Goal: Task Accomplishment & Management: Manage account settings

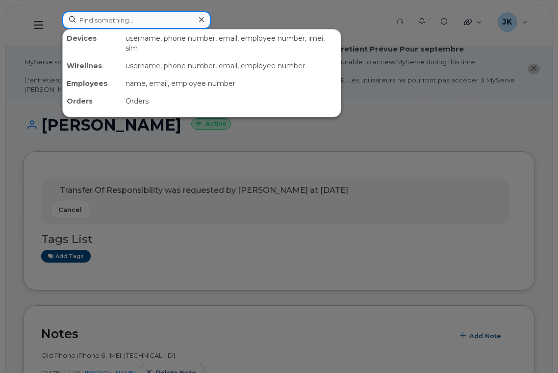
click at [121, 17] on input at bounding box center [136, 20] width 149 height 18
paste input "780.940.9145"
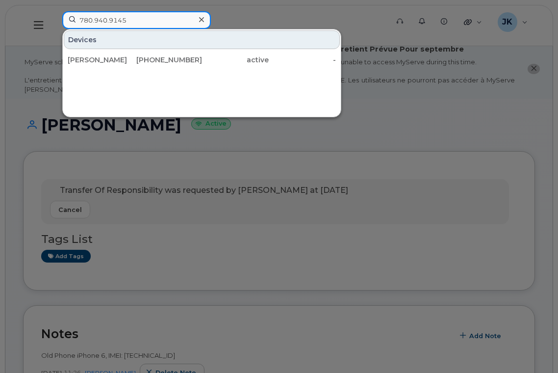
type input "780.940.9145"
drag, startPoint x: 81, startPoint y: 22, endPoint x: 71, endPoint y: 22, distance: 10.3
click at [71, 22] on input "780.940.9145" at bounding box center [136, 20] width 149 height 18
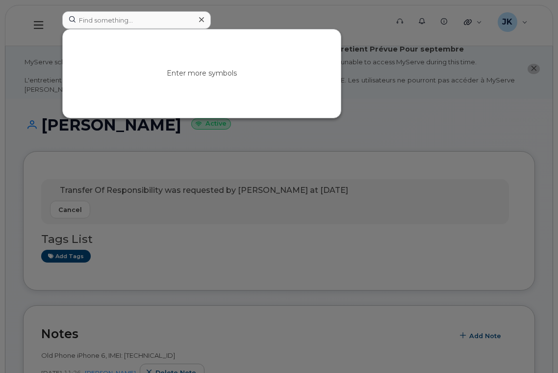
click at [231, 11] on div at bounding box center [279, 186] width 558 height 373
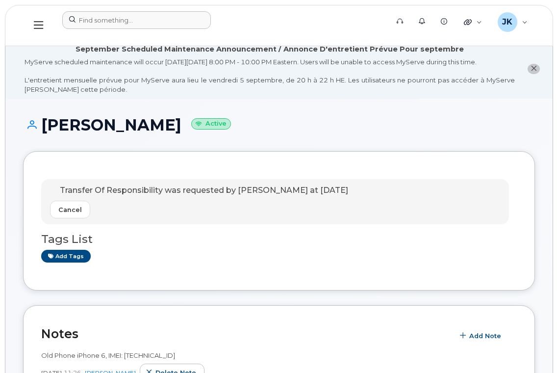
drag, startPoint x: 47, startPoint y: 124, endPoint x: 178, endPoint y: 120, distance: 131.6
click at [178, 120] on h1 "Wendy Sorenson Active" at bounding box center [279, 124] width 512 height 17
copy h1 "Wendy Sorenson"
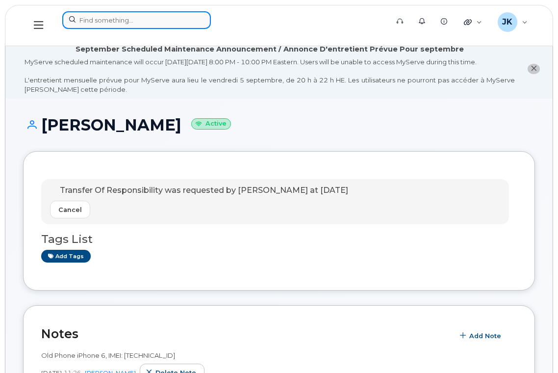
click at [100, 24] on input at bounding box center [136, 20] width 149 height 18
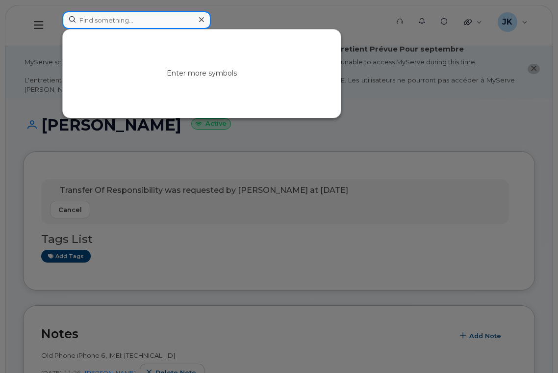
paste input "Wendy Sorenson"
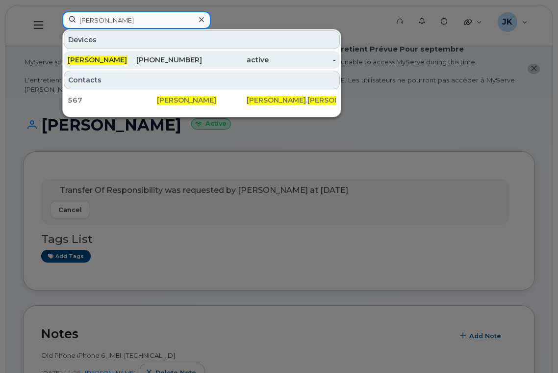
type input "Wendy Sorenson"
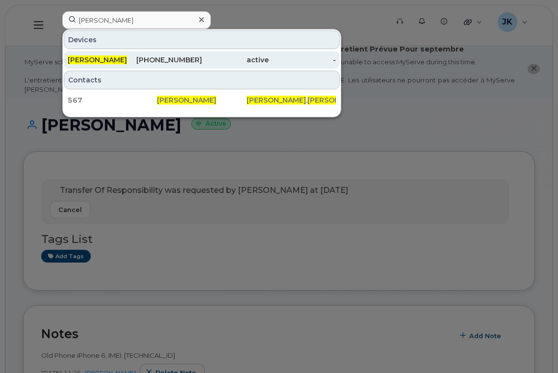
click at [115, 61] on span "Wendy Sorenson" at bounding box center [97, 59] width 59 height 9
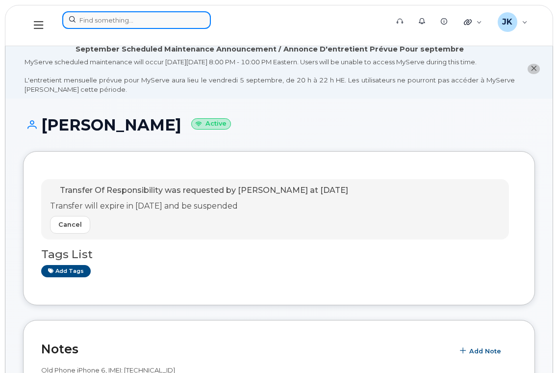
click at [102, 17] on input at bounding box center [136, 20] width 149 height 18
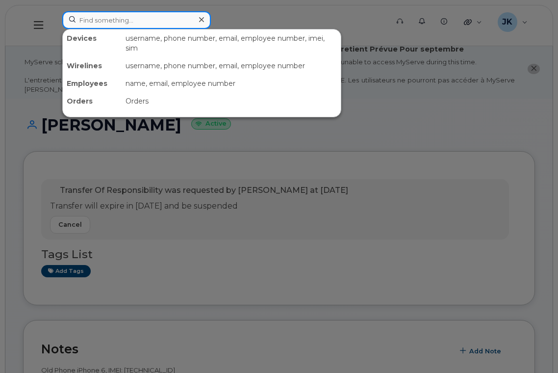
paste input "ArgyllSpare1"
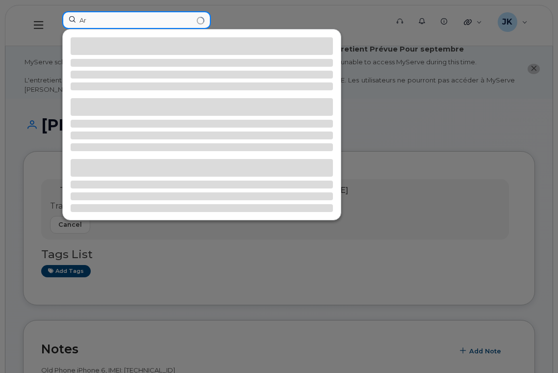
type input "A"
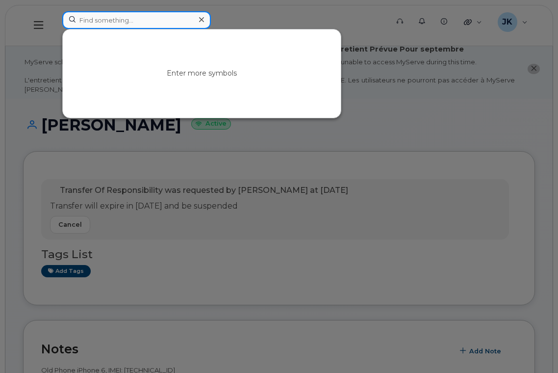
click at [127, 20] on input at bounding box center [136, 20] width 149 height 18
paste input "354743527509522"
drag, startPoint x: 159, startPoint y: 21, endPoint x: 56, endPoint y: 21, distance: 103.1
click at [56, 21] on div "354743527509522 No results" at bounding box center [222, 25] width 336 height 28
paste input "1234567891"
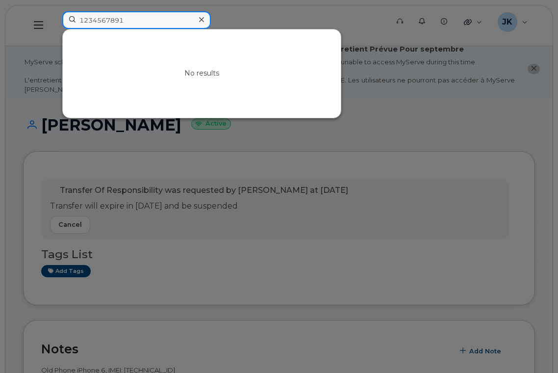
drag, startPoint x: 132, startPoint y: 21, endPoint x: 43, endPoint y: 26, distance: 88.5
click at [54, 26] on div "1234567891 No results" at bounding box center [222, 25] width 336 height 28
paste input "354743527509522"
drag, startPoint x: 156, startPoint y: 21, endPoint x: 43, endPoint y: 27, distance: 113.1
click at [54, 27] on div "354743527509522 No results" at bounding box center [222, 25] width 336 height 28
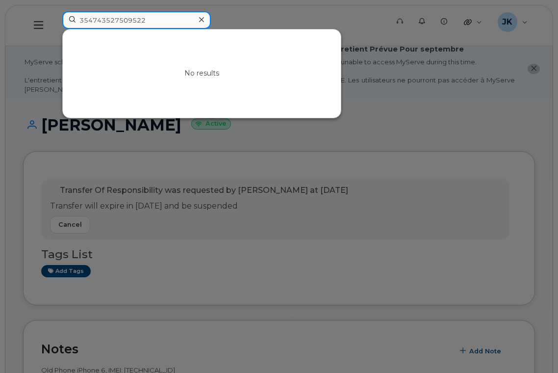
paste input "9336677652997"
drag, startPoint x: 153, startPoint y: 21, endPoint x: 63, endPoint y: 26, distance: 90.0
click at [63, 26] on input "359336677652997" at bounding box center [136, 20] width 149 height 18
paste input "Chrissie Dowell"
click at [126, 17] on input "Chrissie Dowell" at bounding box center [136, 20] width 149 height 18
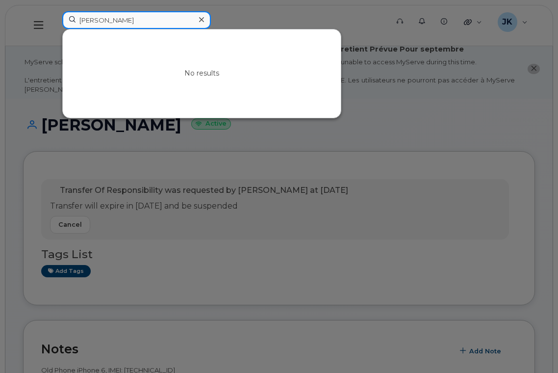
click at [126, 17] on input "Chrissie Dowell" at bounding box center [136, 20] width 149 height 18
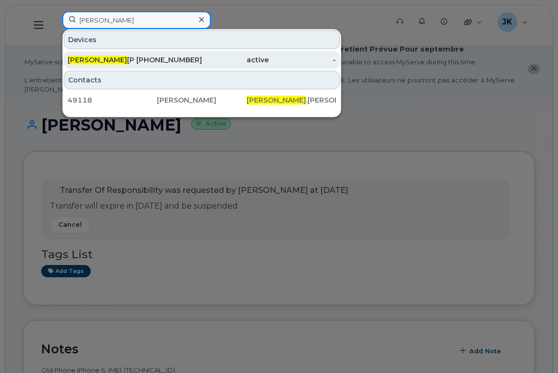
type input "Chrissie"
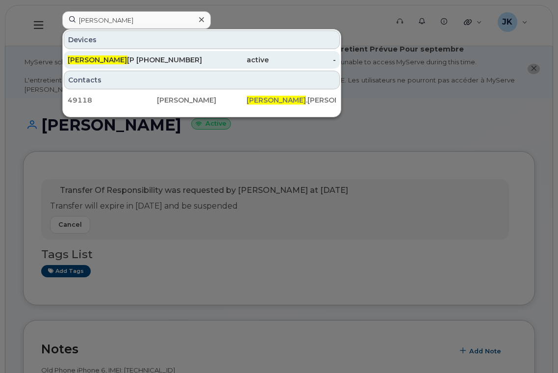
click at [123, 59] on div "Chrissie Dowdell" at bounding box center [101, 60] width 67 height 10
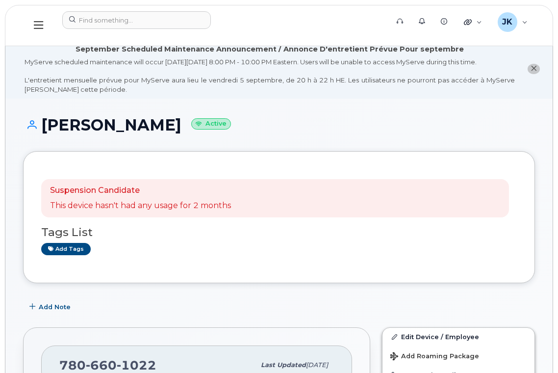
drag, startPoint x: 170, startPoint y: 126, endPoint x: 44, endPoint y: 128, distance: 125.6
click at [44, 128] on h1 "Chrissie Dowdell Active" at bounding box center [279, 124] width 512 height 17
copy h1 "[PERSON_NAME]"
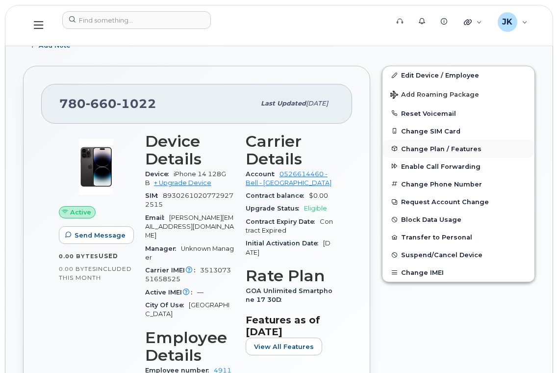
scroll to position [196, 0]
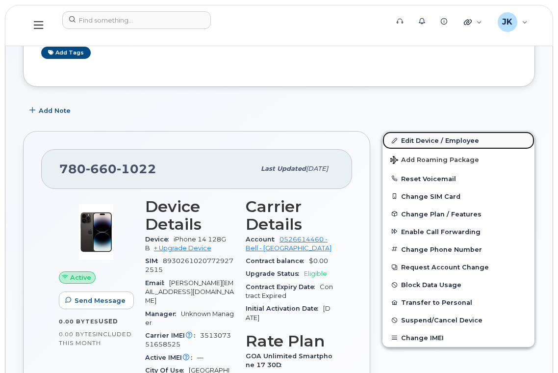
click at [428, 140] on link "Edit Device / Employee" at bounding box center [459, 141] width 152 height 18
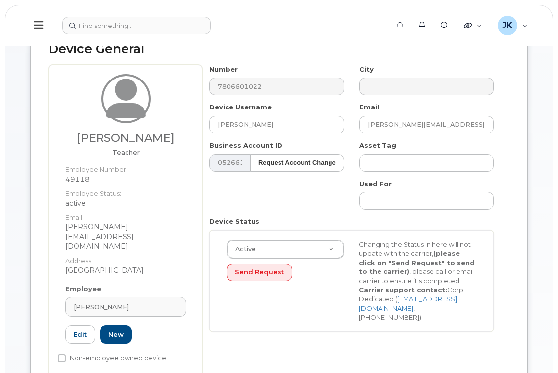
scroll to position [131, 0]
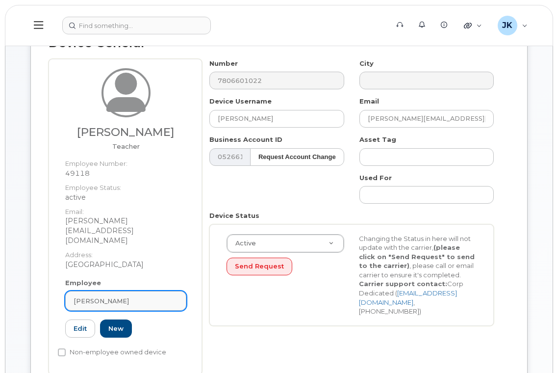
click at [160, 296] on div "[PERSON_NAME]" at bounding box center [126, 300] width 105 height 9
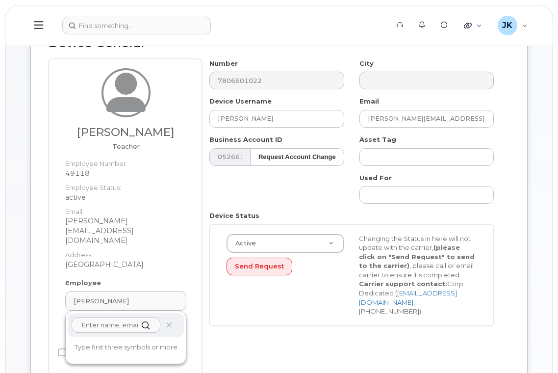
paste input "[PERSON_NAME]"
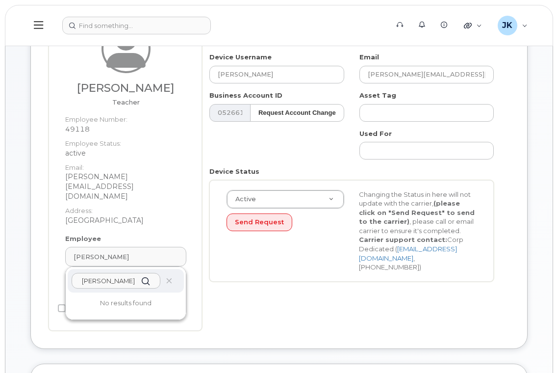
scroll to position [196, 0]
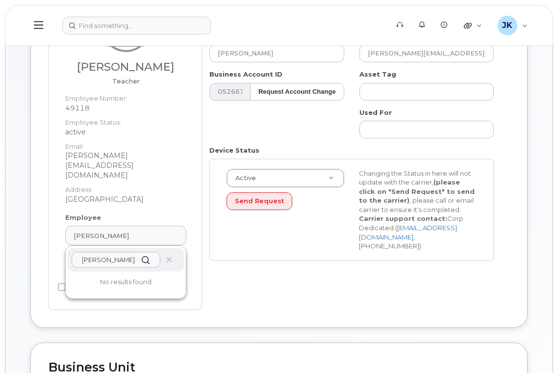
type input "[PERSON_NAME]"
click at [212, 286] on div "Number 7806601022 City Device Username Chrissie Dowdell Email Chrissie.Dowdell@…" at bounding box center [356, 152] width 308 height 316
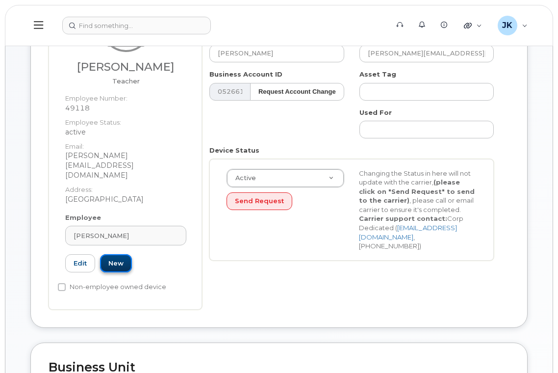
click at [116, 255] on link "New" at bounding box center [116, 263] width 32 height 18
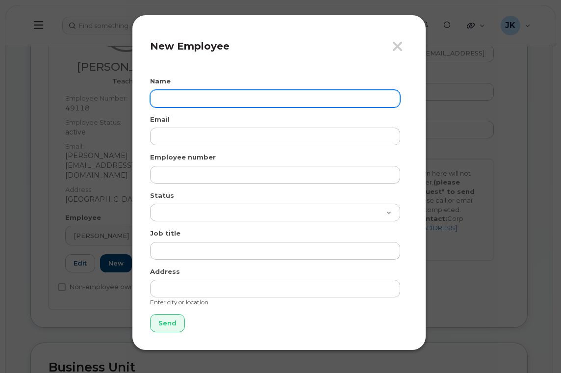
click at [178, 97] on input "text" at bounding box center [275, 99] width 250 height 18
paste input "[PERSON_NAME]"
type input "[PERSON_NAME]"
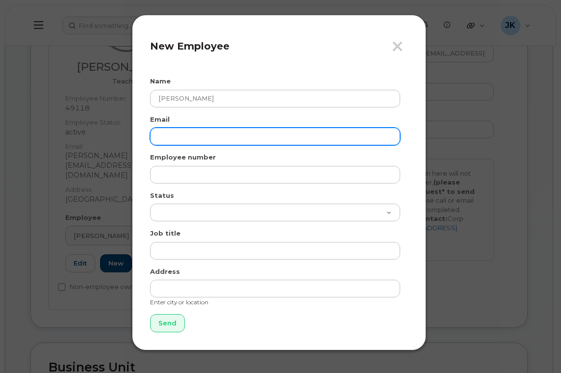
click at [179, 130] on input "email" at bounding box center [275, 137] width 250 height 18
paste input "jaelyn.ryan@epsb.ca"
type input "jaelyn.ryan@epsb.ca"
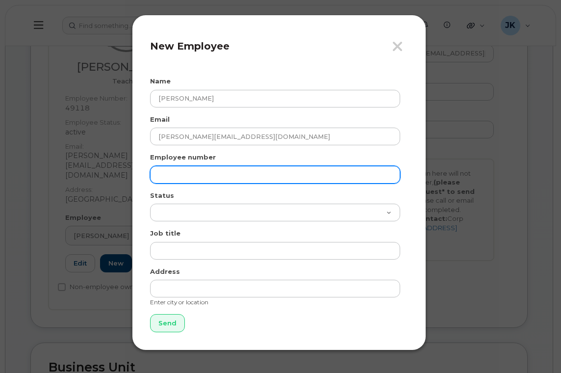
click at [176, 178] on input "text" at bounding box center [275, 175] width 250 height 18
paste input "24318"
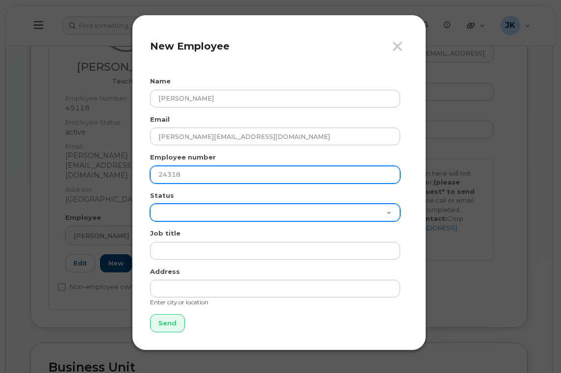
type input "24318"
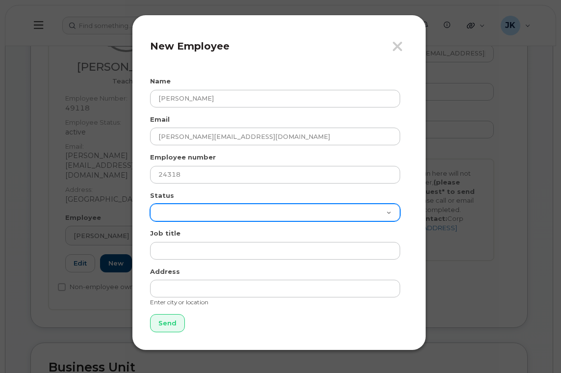
click at [172, 210] on select "Active On-Leave Long Term Short Term Maternity Leave Temp Layoff Inactive" at bounding box center [275, 213] width 250 height 18
select select "active"
click at [150, 204] on select "Active On-Leave Long Term Short Term Maternity Leave Temp Layoff Inactive" at bounding box center [275, 213] width 250 height 18
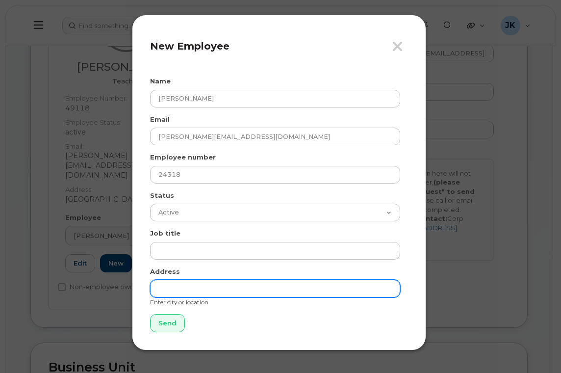
click at [181, 287] on input "text" at bounding box center [275, 289] width 250 height 18
type input "[GEOGRAPHIC_DATA]"
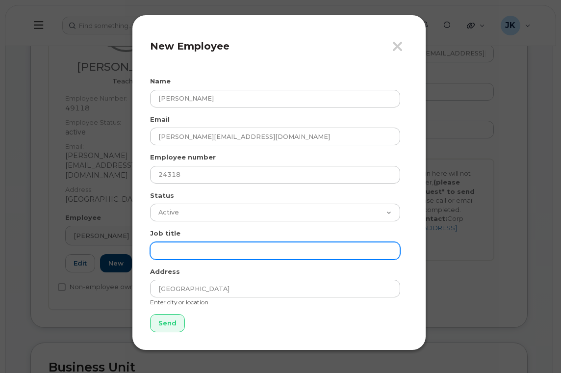
click at [171, 254] on input "text" at bounding box center [275, 251] width 250 height 18
paste input "Teacher"
type input "Teacher"
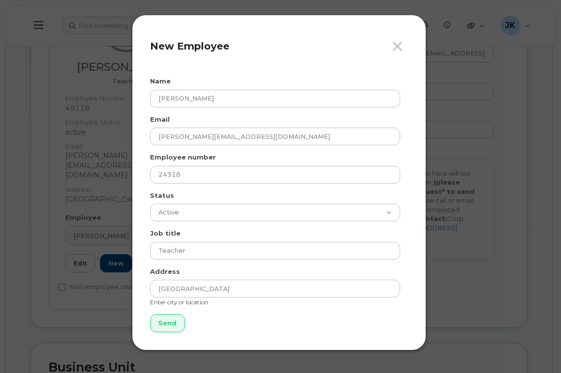
click at [310, 332] on div "Close New Employee Name Jaelyn Ryan Email jaelyn.ryan@epsb.ca Employee number 2…" at bounding box center [279, 183] width 294 height 336
click at [166, 321] on input "Send" at bounding box center [167, 323] width 35 height 18
type input "Send"
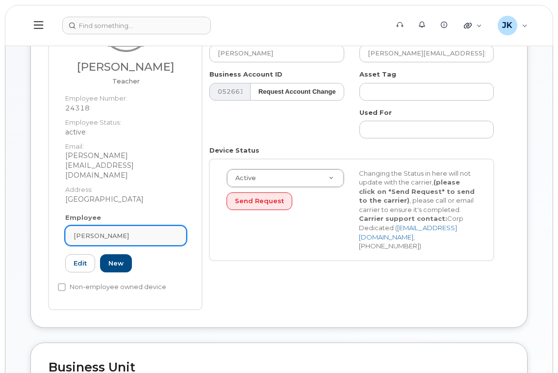
click at [152, 231] on div "CHRISTINE DOWDELL" at bounding box center [126, 235] width 105 height 9
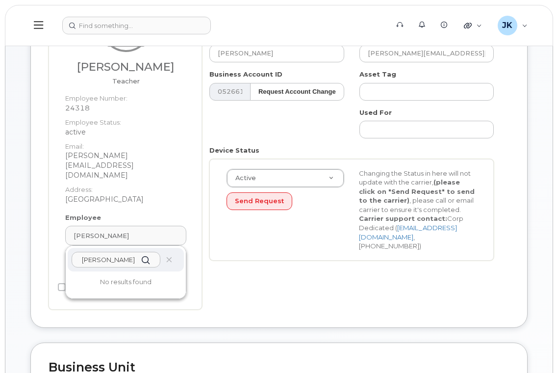
drag, startPoint x: 124, startPoint y: 242, endPoint x: 49, endPoint y: 239, distance: 75.1
click at [49, 239] on div "Jaelyn Ryan Teacher Employee Number: 24318 Employee Status: active Email: jaely…" at bounding box center [126, 152] width 154 height 316
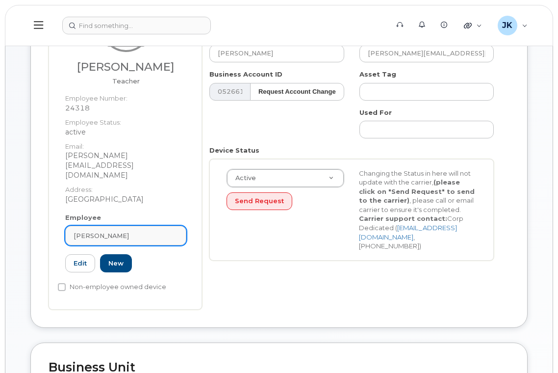
click at [151, 231] on div "CHRISTINE DOWDELL" at bounding box center [126, 235] width 105 height 9
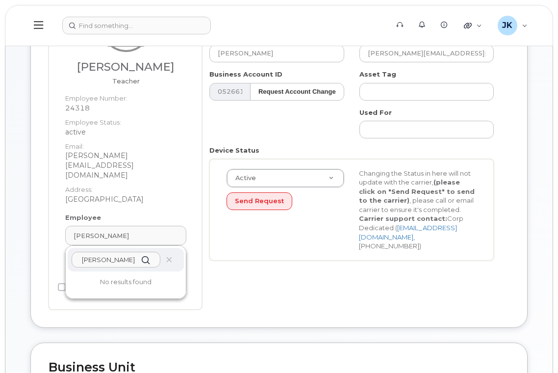
click at [104, 252] on input "Jaelyn Ryan" at bounding box center [116, 260] width 89 height 16
paste input "Jaelyn"
click at [123, 252] on input "Jaelyn Jaelyn Ryan" at bounding box center [116, 260] width 89 height 16
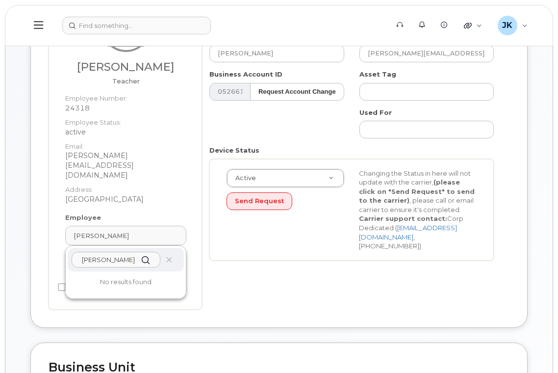
click at [123, 252] on input "Jaelyn Jaelyn Ryan" at bounding box center [116, 260] width 89 height 16
paste input "text"
drag, startPoint x: 129, startPoint y: 242, endPoint x: 134, endPoint y: 239, distance: 6.6
click at [129, 252] on input "Jaelyn Ryan" at bounding box center [116, 260] width 89 height 16
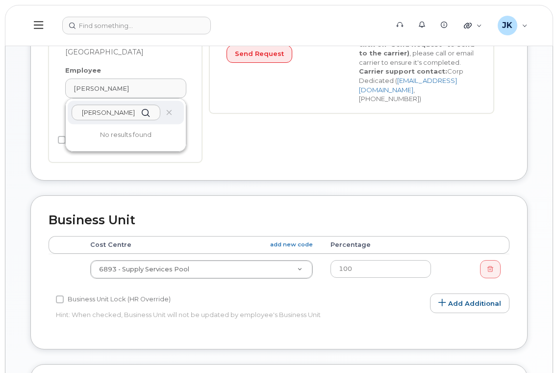
scroll to position [281, 0]
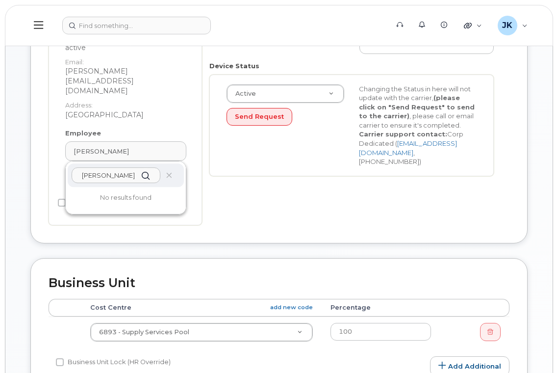
click at [132, 167] on input "Jaelyn Ryan" at bounding box center [116, 175] width 89 height 16
drag, startPoint x: 131, startPoint y: 157, endPoint x: 106, endPoint y: 153, distance: 25.3
click at [106, 167] on input "Jaelyn Ryan" at bounding box center [116, 175] width 89 height 16
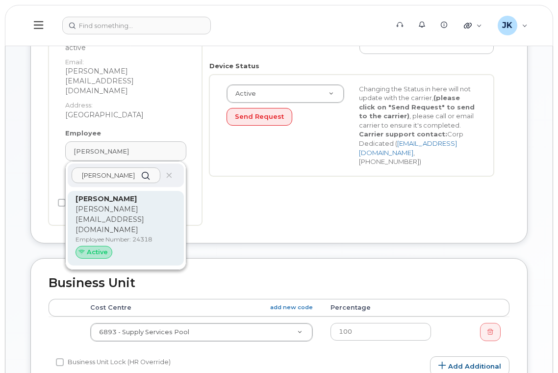
type input "Jaelyn"
click at [94, 194] on strong "Jaelyn Ryan" at bounding box center [106, 198] width 61 height 9
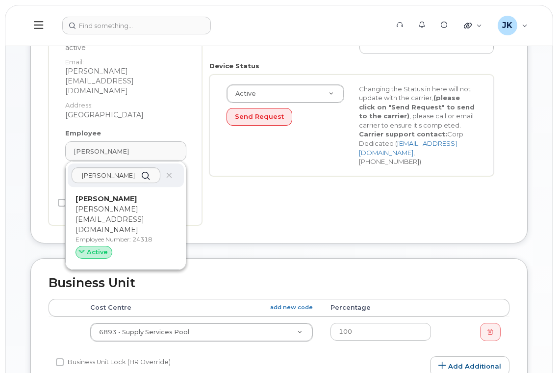
type input "Jaelyn Ryan"
type input "jaelyn.ryan@epsb.ca"
type input "24318"
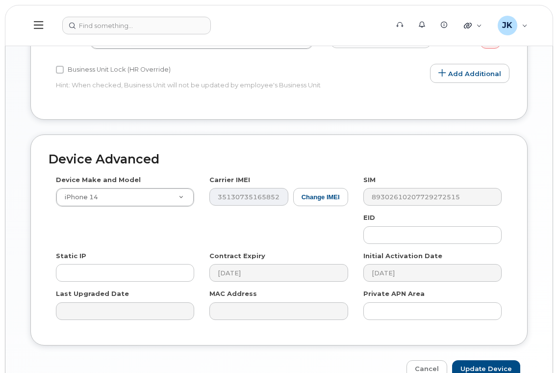
scroll to position [587, 0]
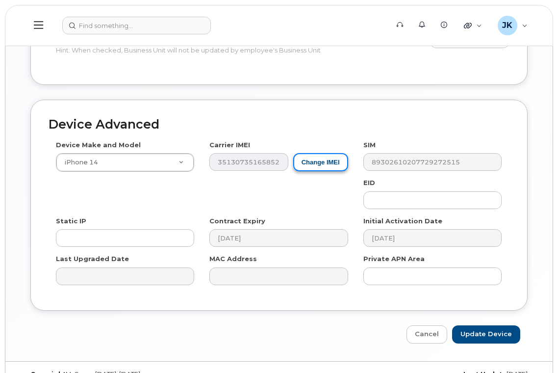
click at [323, 153] on button "Change IMEI" at bounding box center [320, 162] width 55 height 18
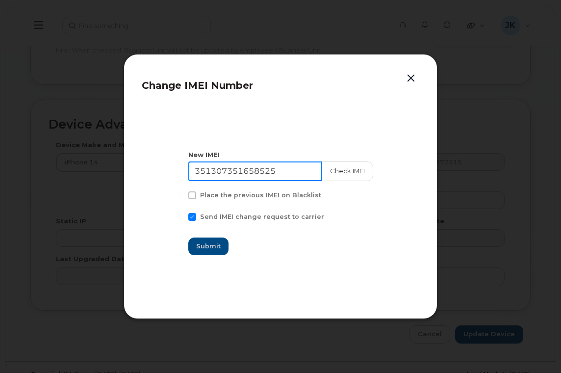
click at [240, 171] on input "351307351658525" at bounding box center [255, 171] width 134 height 20
paste input "4743527509522"
type input "354743527509522"
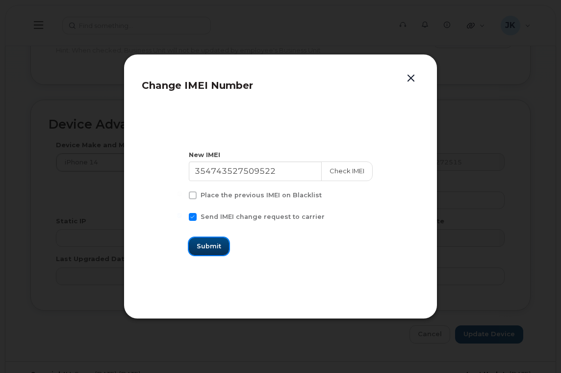
click at [207, 248] on span "Submit" at bounding box center [209, 245] width 25 height 9
type input "354743527509522"
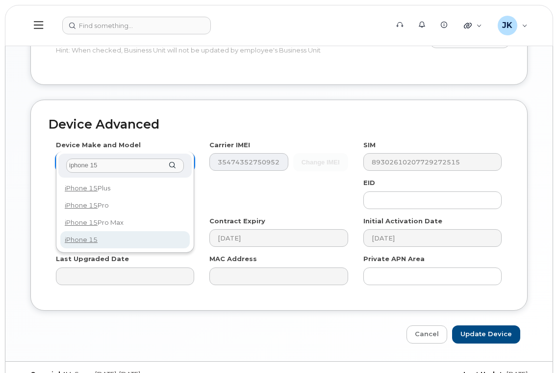
type input "iphone 15"
select select "3031"
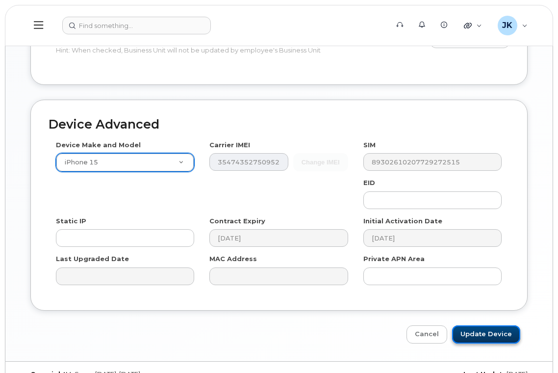
click at [487, 325] on input "Update Device" at bounding box center [486, 334] width 68 height 18
type input "Saving..."
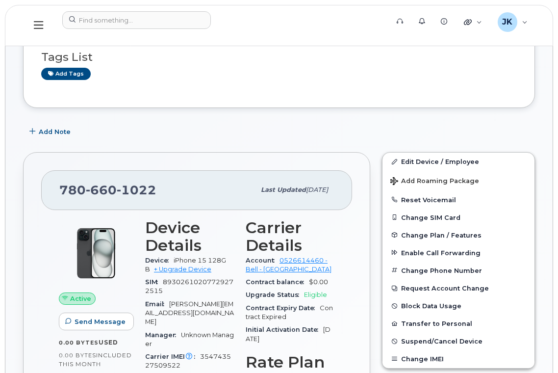
scroll to position [65, 0]
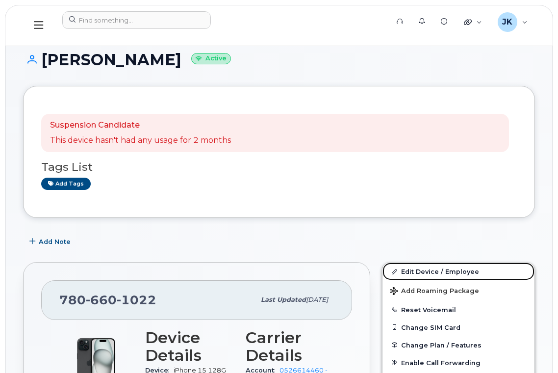
drag, startPoint x: 434, startPoint y: 269, endPoint x: 428, endPoint y: 250, distance: 19.4
click at [434, 269] on link "Edit Device / Employee" at bounding box center [459, 272] width 152 height 18
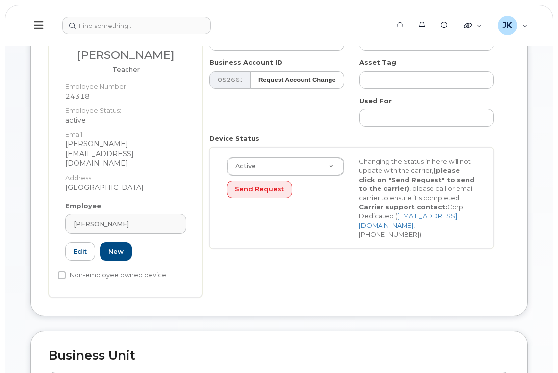
scroll to position [458, 0]
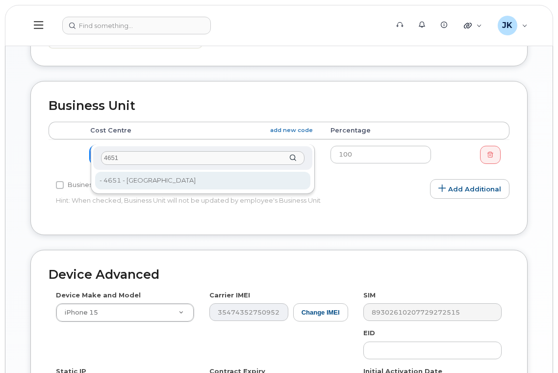
type input "4651"
type input "29855"
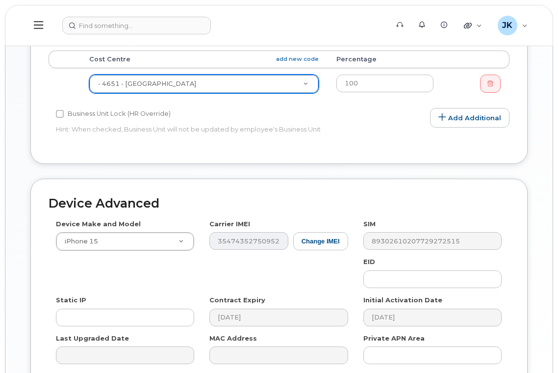
scroll to position [608, 0]
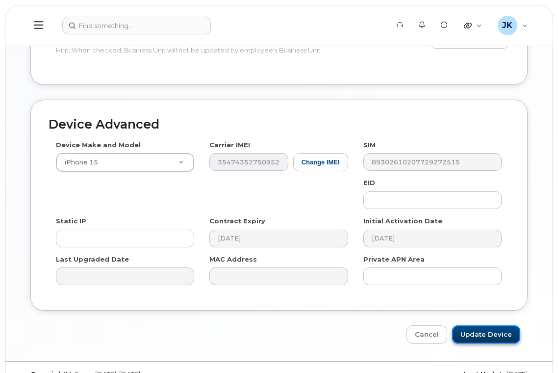
click at [486, 325] on input "Update Device" at bounding box center [486, 334] width 68 height 18
type input "Saving..."
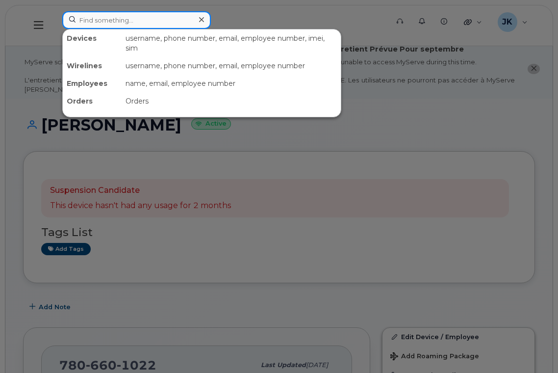
click at [112, 18] on input at bounding box center [136, 20] width 149 height 18
type input "[PERSON_NAME]"
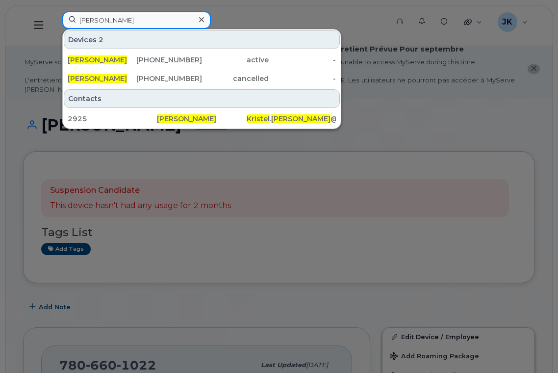
drag, startPoint x: 132, startPoint y: 22, endPoint x: 66, endPoint y: 20, distance: 66.8
click at [66, 20] on input "[PERSON_NAME]" at bounding box center [136, 20] width 149 height 18
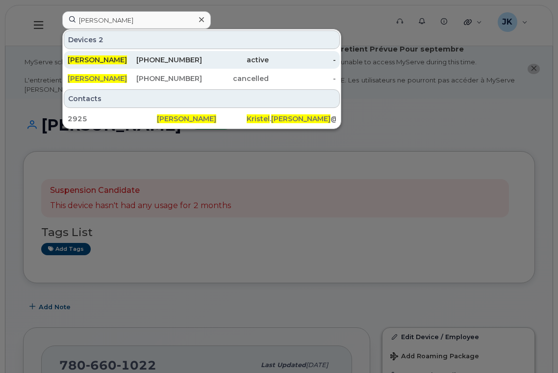
click at [164, 60] on div "[PHONE_NUMBER]" at bounding box center [168, 60] width 67 height 10
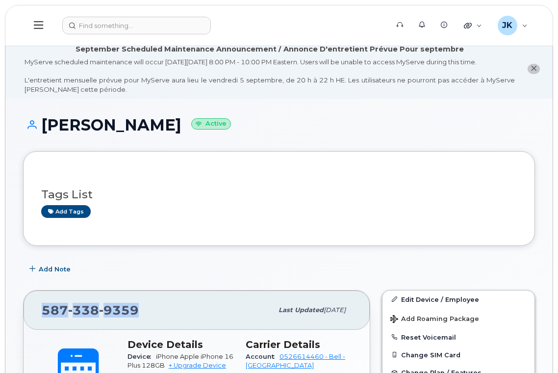
drag, startPoint x: 136, startPoint y: 311, endPoint x: 45, endPoint y: 306, distance: 91.4
click at [44, 307] on span "[PHONE_NUMBER]" at bounding box center [90, 310] width 97 height 15
copy span "[PHONE_NUMBER]"
click at [326, 177] on div "Tags List Add tags" at bounding box center [279, 198] width 476 height 58
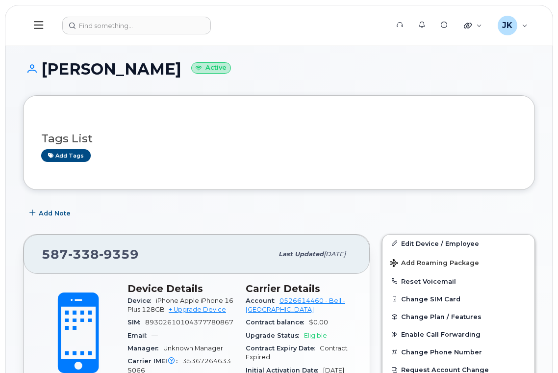
scroll to position [131, 0]
